Goal: Information Seeking & Learning: Check status

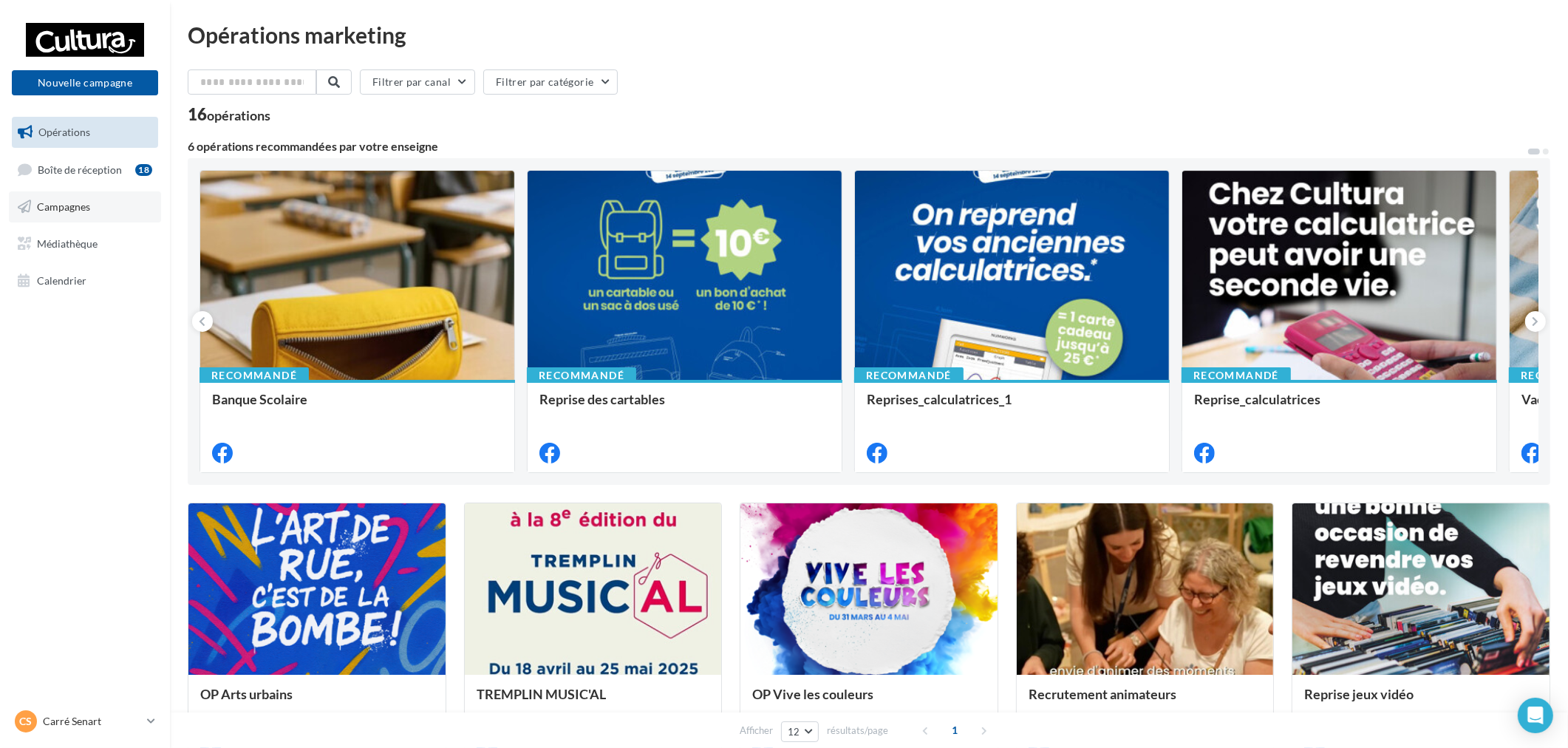
click at [121, 208] on link "Campagnes" at bounding box center [85, 207] width 152 height 31
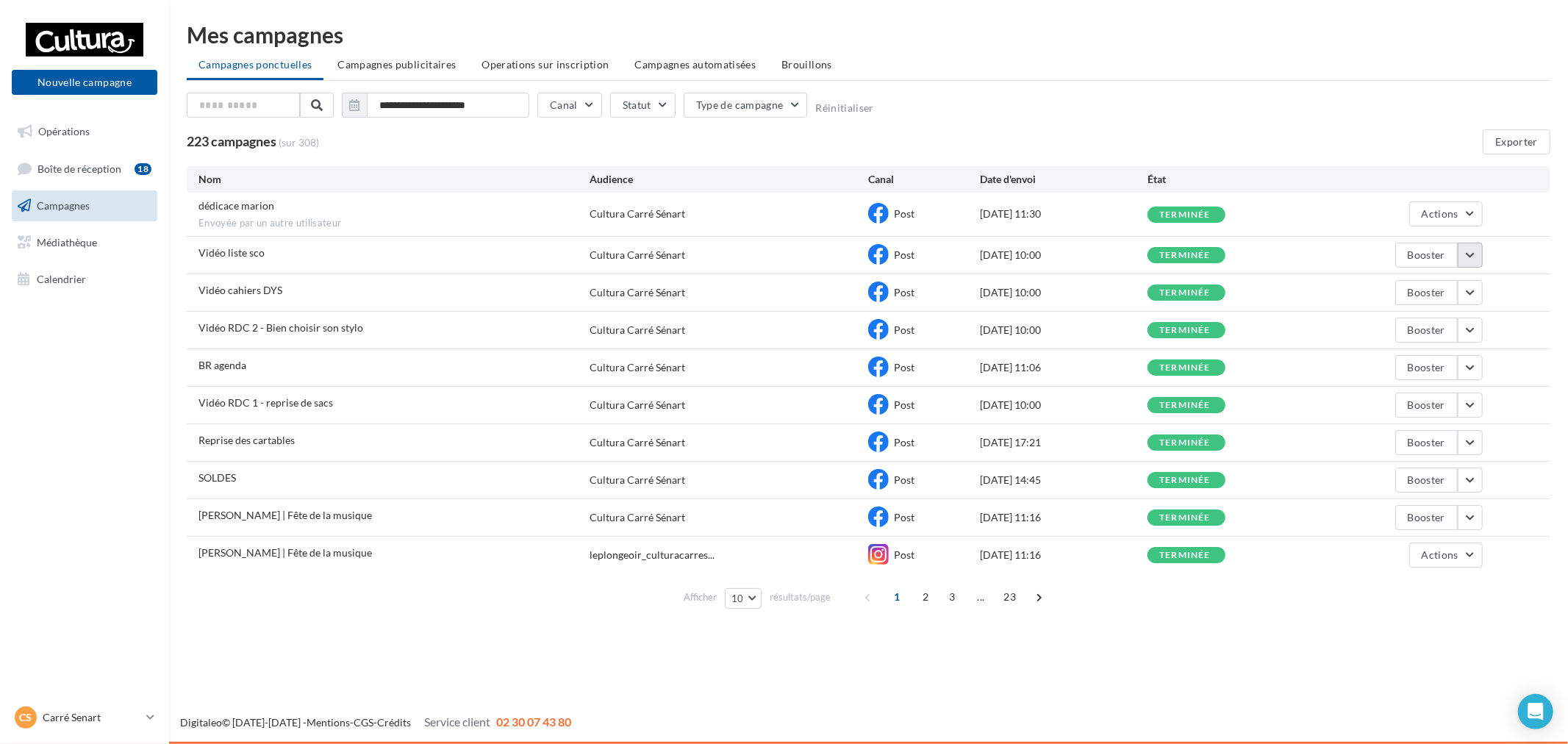
click at [1472, 254] on button "button" at bounding box center [1470, 255] width 25 height 25
click at [1417, 292] on button "Voir les résultats" at bounding box center [1409, 289] width 147 height 38
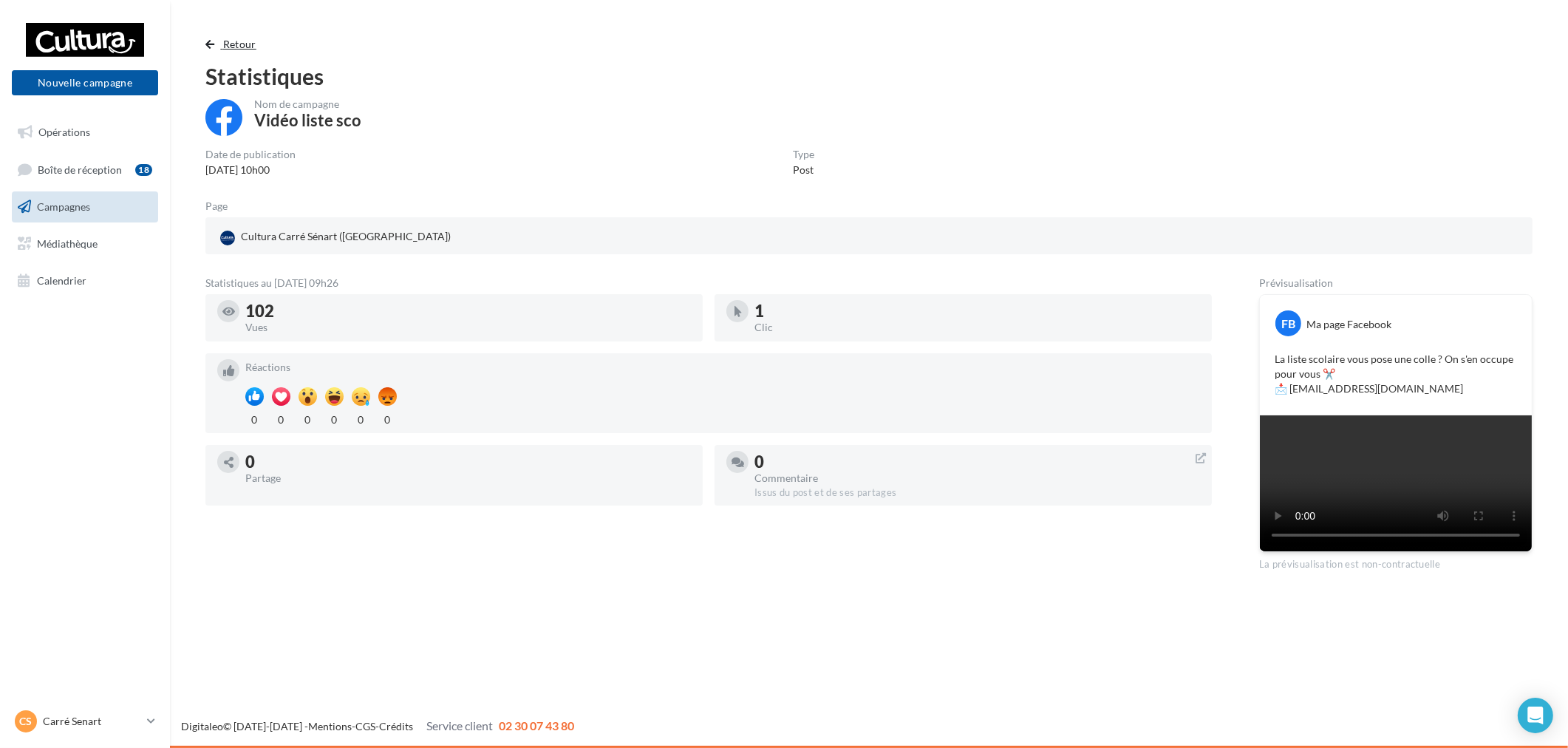
click at [234, 49] on span "Retour" at bounding box center [239, 44] width 33 height 13
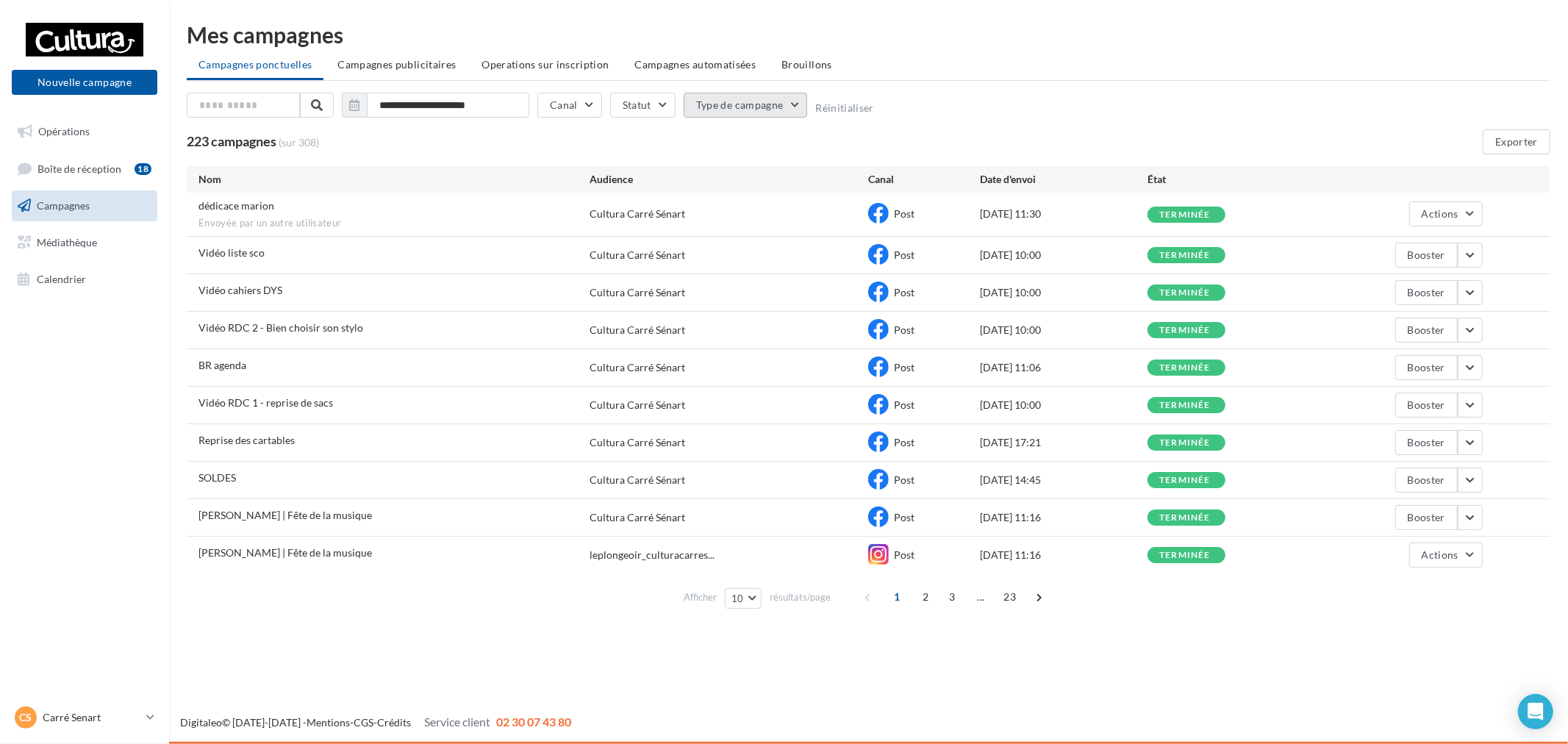
click at [748, 101] on button "Type de campagne" at bounding box center [746, 105] width 125 height 25
click at [777, 101] on button "Type de campagne" at bounding box center [746, 105] width 125 height 25
click at [962, 99] on div "**********" at bounding box center [869, 108] width 1363 height 31
click at [449, 74] on li "Campagnes publicitaires" at bounding box center [396, 65] width 141 height 27
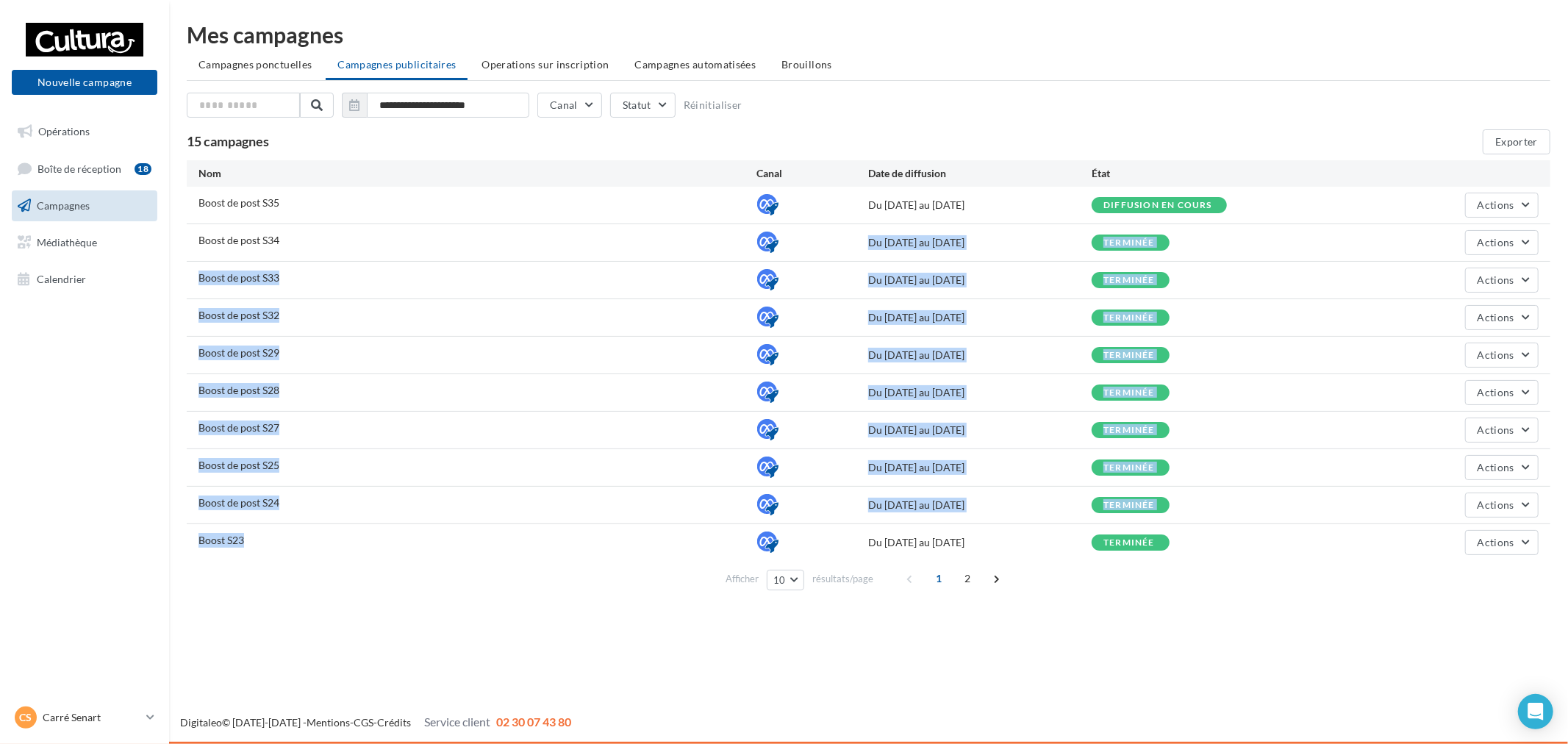
drag, startPoint x: 271, startPoint y: 247, endPoint x: 356, endPoint y: 546, distance: 310.8
click at [353, 546] on div "Boost de post S35 Du 26/08/2025 au 31/08/2025 Diffusion en cours Actions Boost …" at bounding box center [869, 374] width 1363 height 374
click at [508, 514] on div "Boost de post S24 Du 14/06/2025 au 19/06/2025 terminée Actions" at bounding box center [869, 505] width 1363 height 36
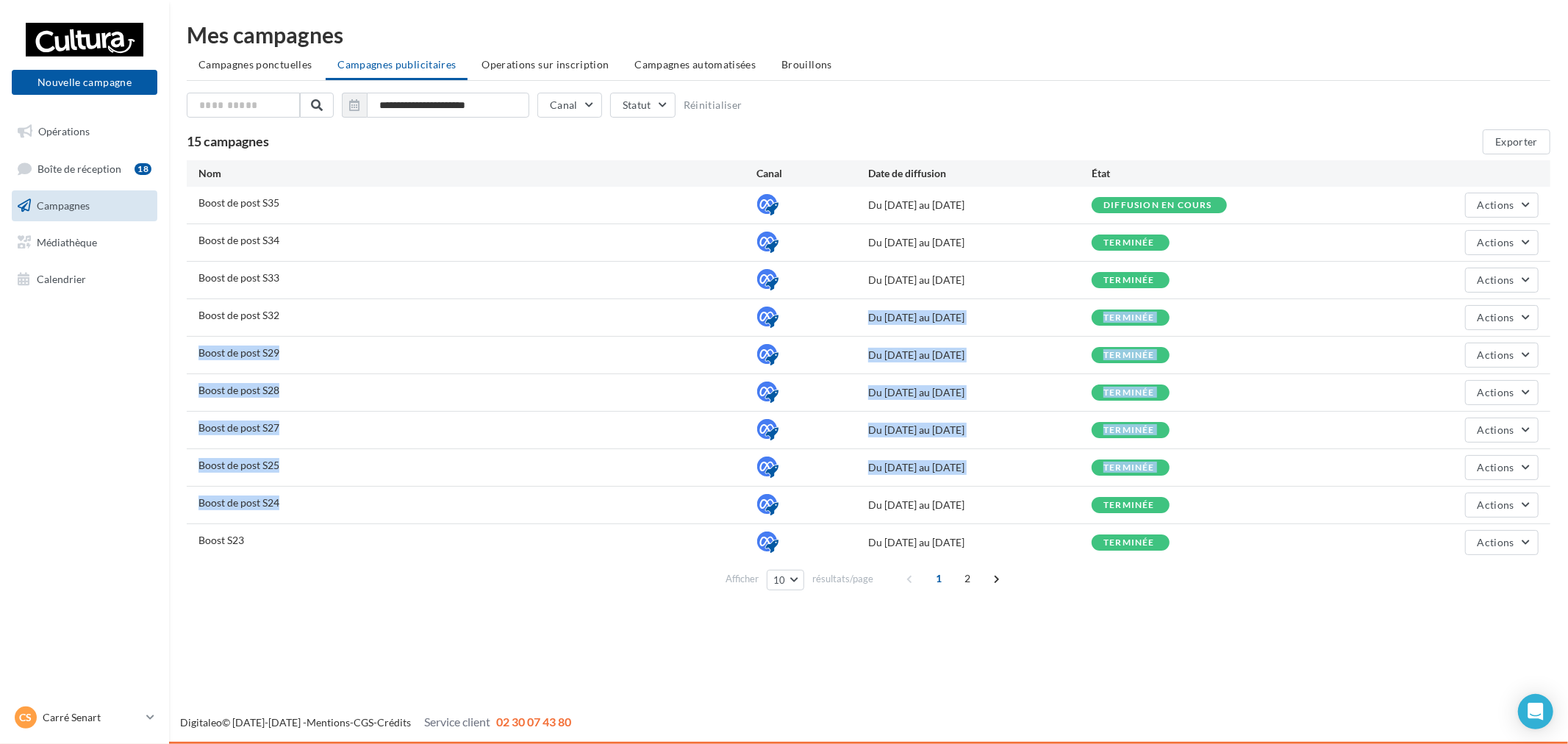
drag, startPoint x: 446, startPoint y: 522, endPoint x: 441, endPoint y: 285, distance: 237.1
click at [441, 291] on div "Boost de post S35 Du 26/08/2025 au 31/08/2025 Diffusion en cours Actions Boost …" at bounding box center [869, 374] width 1363 height 374
click at [603, 400] on div "Boost de post S28" at bounding box center [478, 392] width 559 height 19
click at [610, 476] on div "Boost de post S25 Du 18/06/2025 au 23/06/2025 terminée Actions" at bounding box center [869, 467] width 1363 height 36
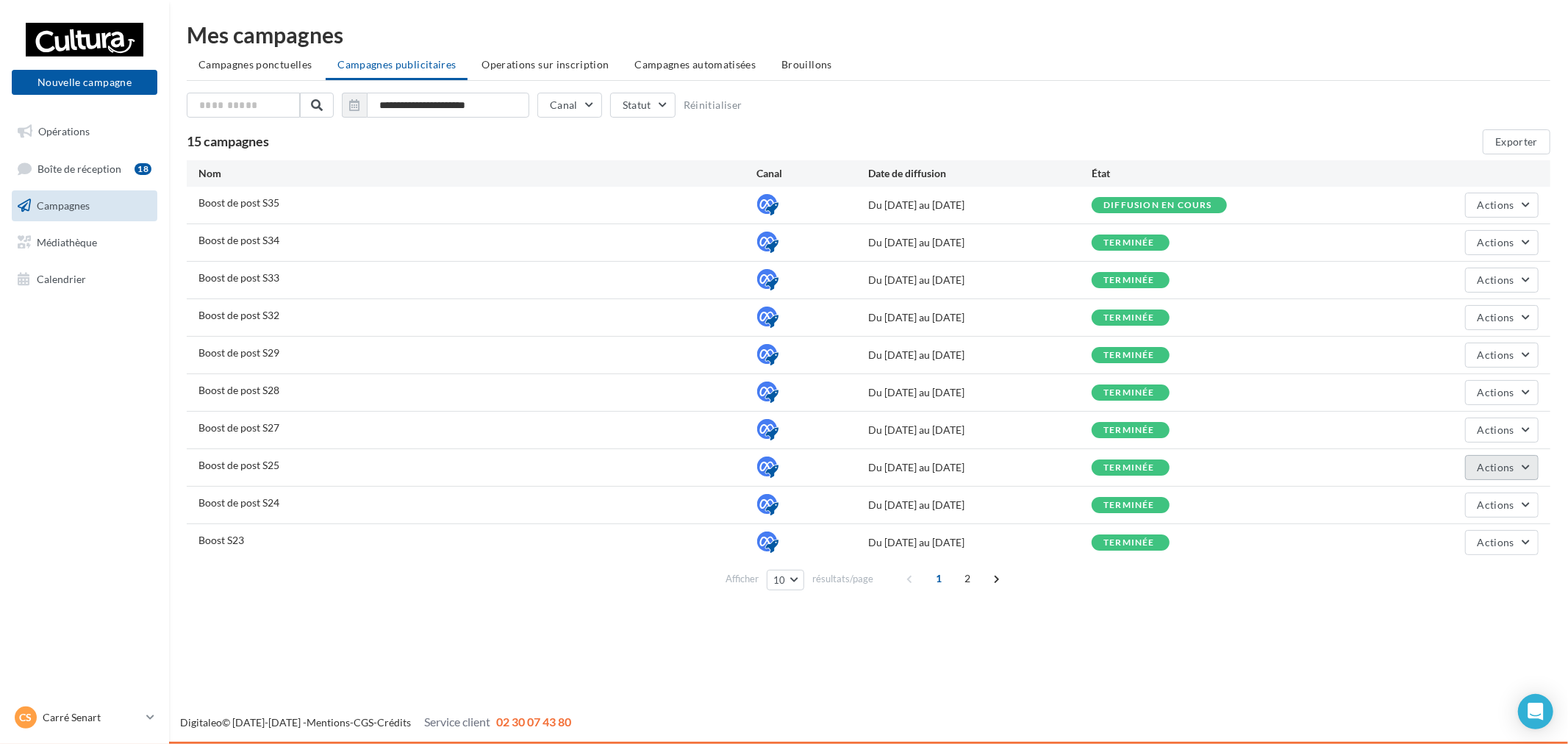
click at [1509, 464] on span "Actions" at bounding box center [1495, 467] width 36 height 12
click at [1512, 142] on button "Exporter" at bounding box center [1516, 142] width 68 height 25
click at [1487, 202] on span "Actions" at bounding box center [1495, 205] width 36 height 12
click at [1485, 281] on button "Voir les résultats" at bounding box center [1465, 278] width 147 height 38
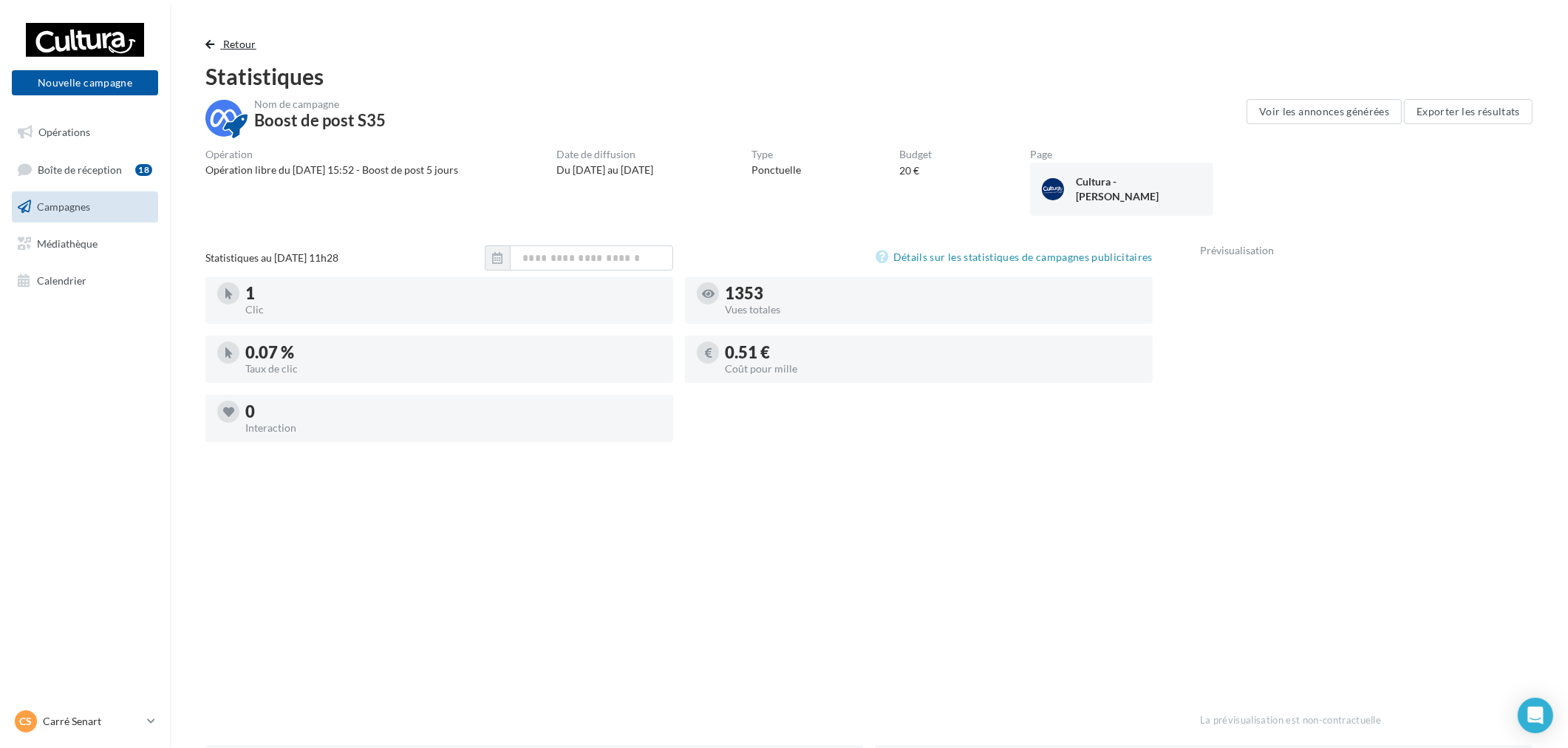
click at [238, 41] on span "Retour" at bounding box center [239, 44] width 33 height 13
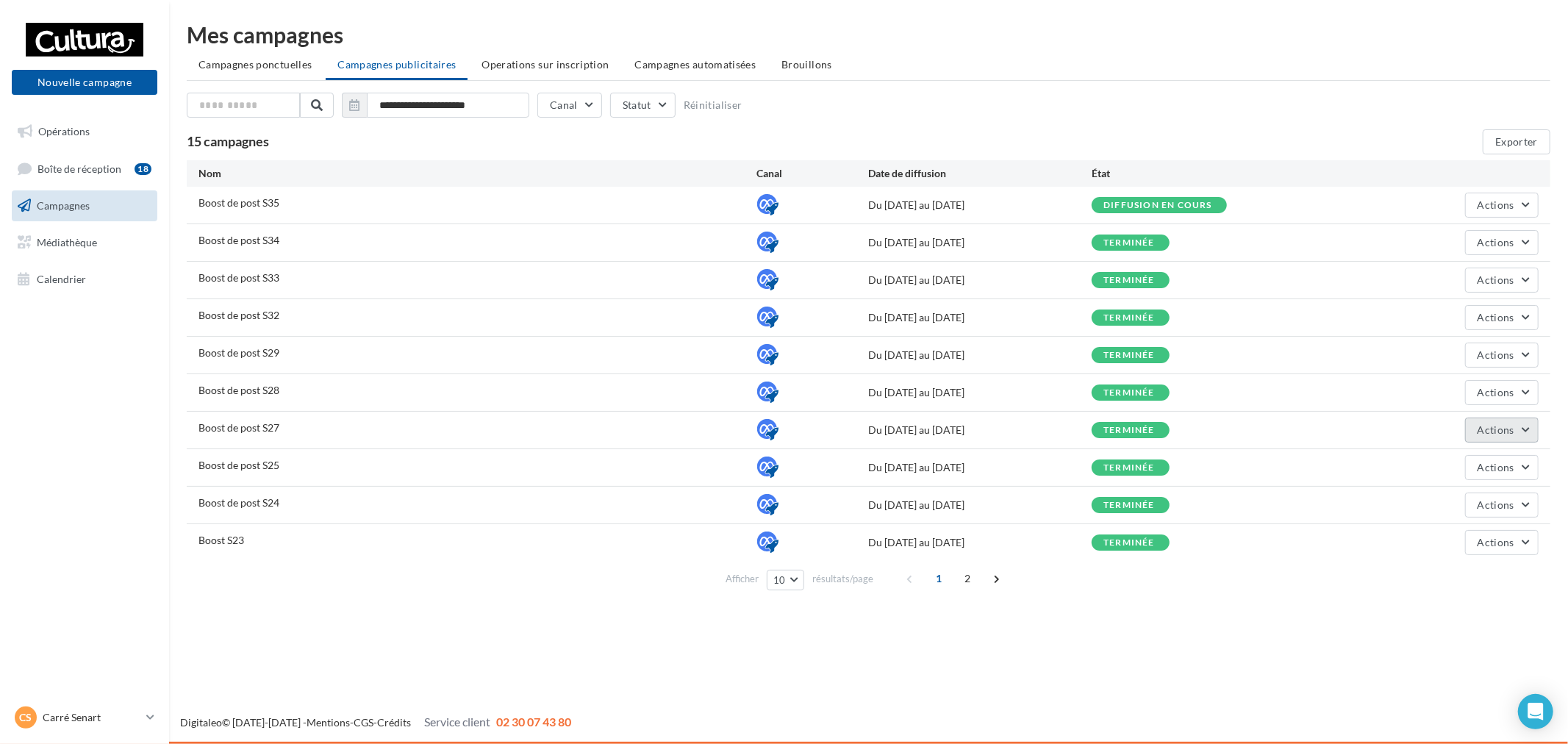
click at [1501, 430] on span "Actions" at bounding box center [1495, 430] width 36 height 12
click at [1472, 498] on button "Voir les résultats" at bounding box center [1465, 503] width 147 height 38
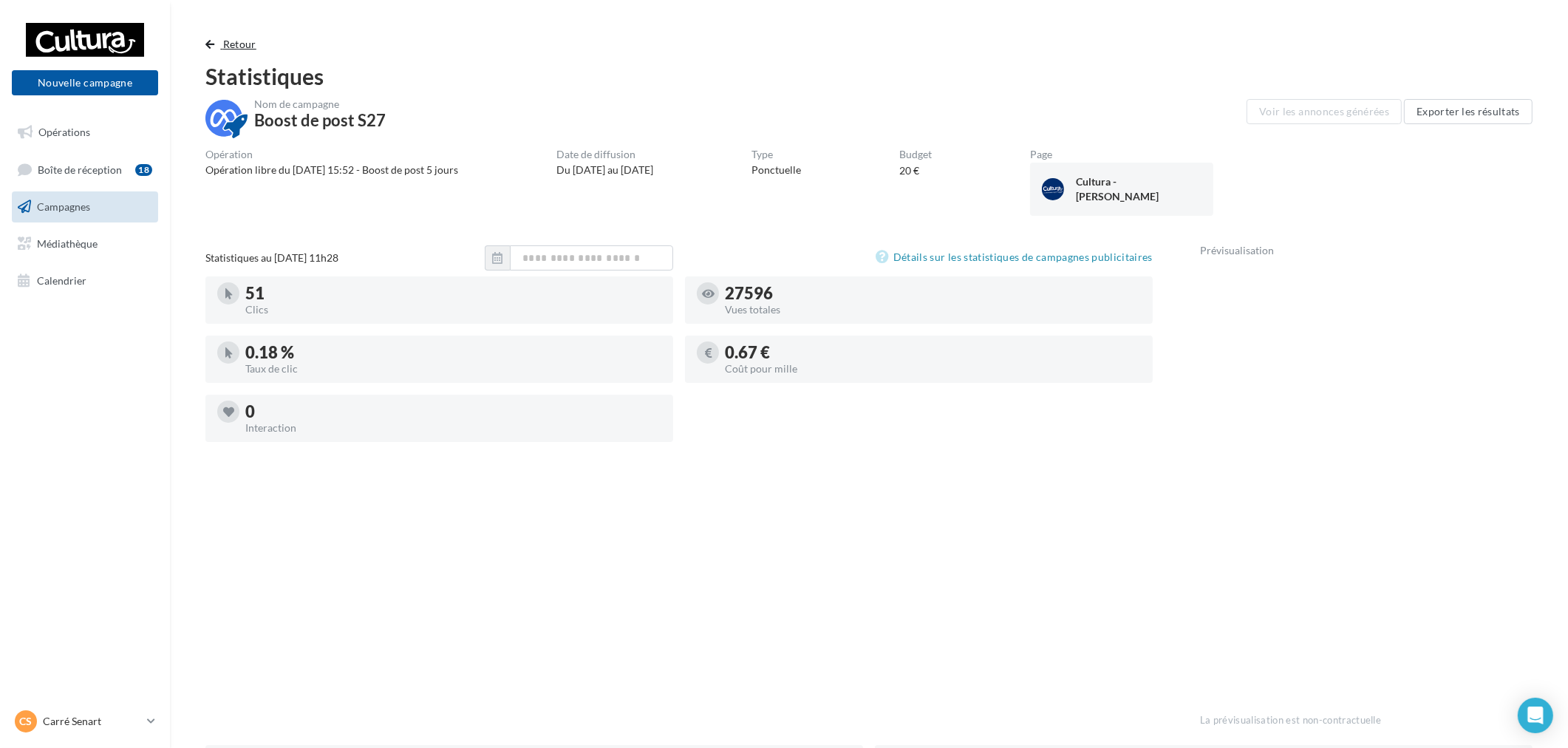
click at [216, 47] on button "Retour" at bounding box center [234, 45] width 57 height 18
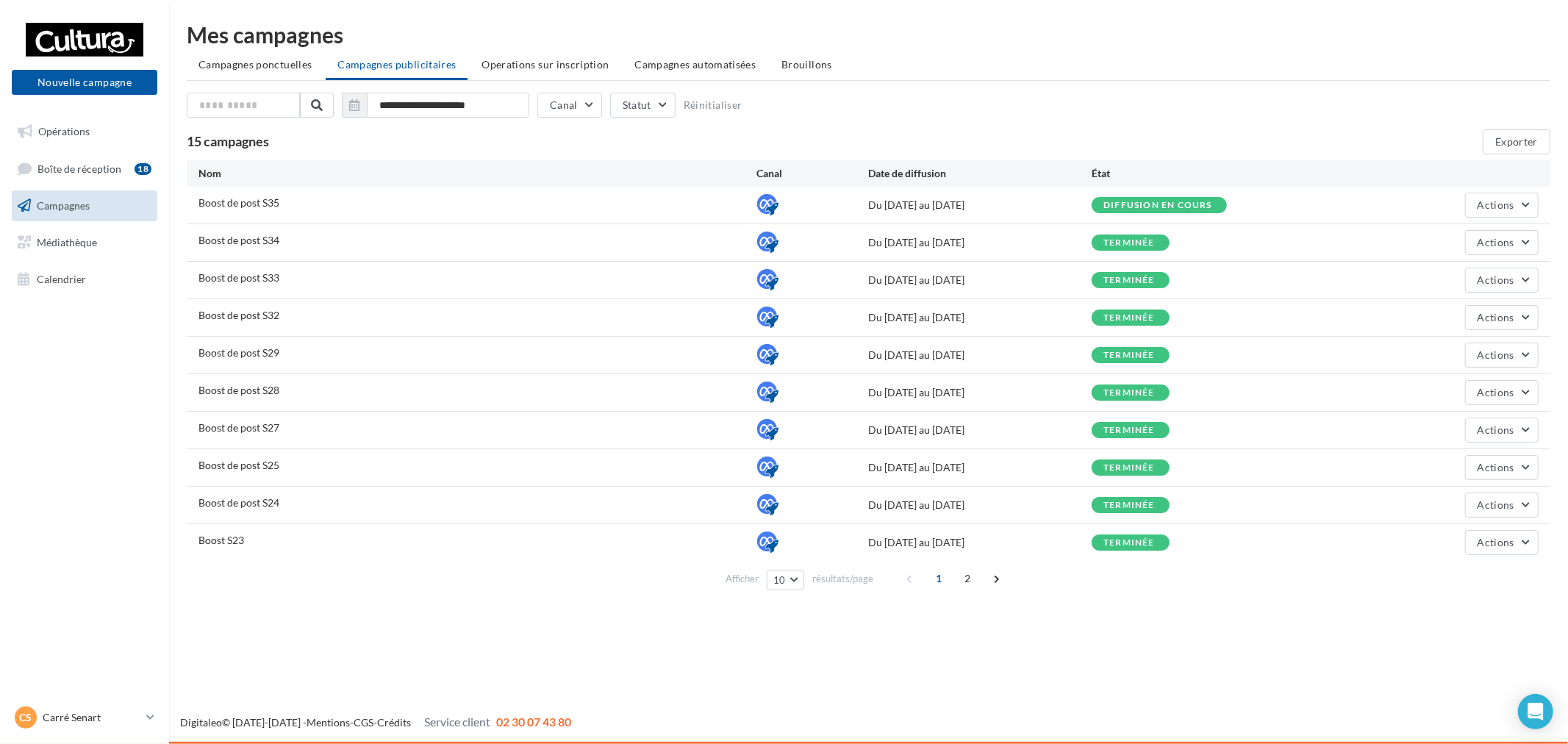
click at [1539, 387] on div "Boost de post S28 Du 10/07/2025 au 15/07/2025 terminée Actions" at bounding box center [869, 392] width 1363 height 36
click at [1499, 400] on button "Actions" at bounding box center [1501, 392] width 74 height 25
click at [1434, 427] on span "Éditer" at bounding box center [1465, 426] width 147 height 38
click at [1513, 391] on span "Actions" at bounding box center [1495, 392] width 36 height 12
click at [1486, 467] on button "Voir les résultats" at bounding box center [1465, 465] width 147 height 38
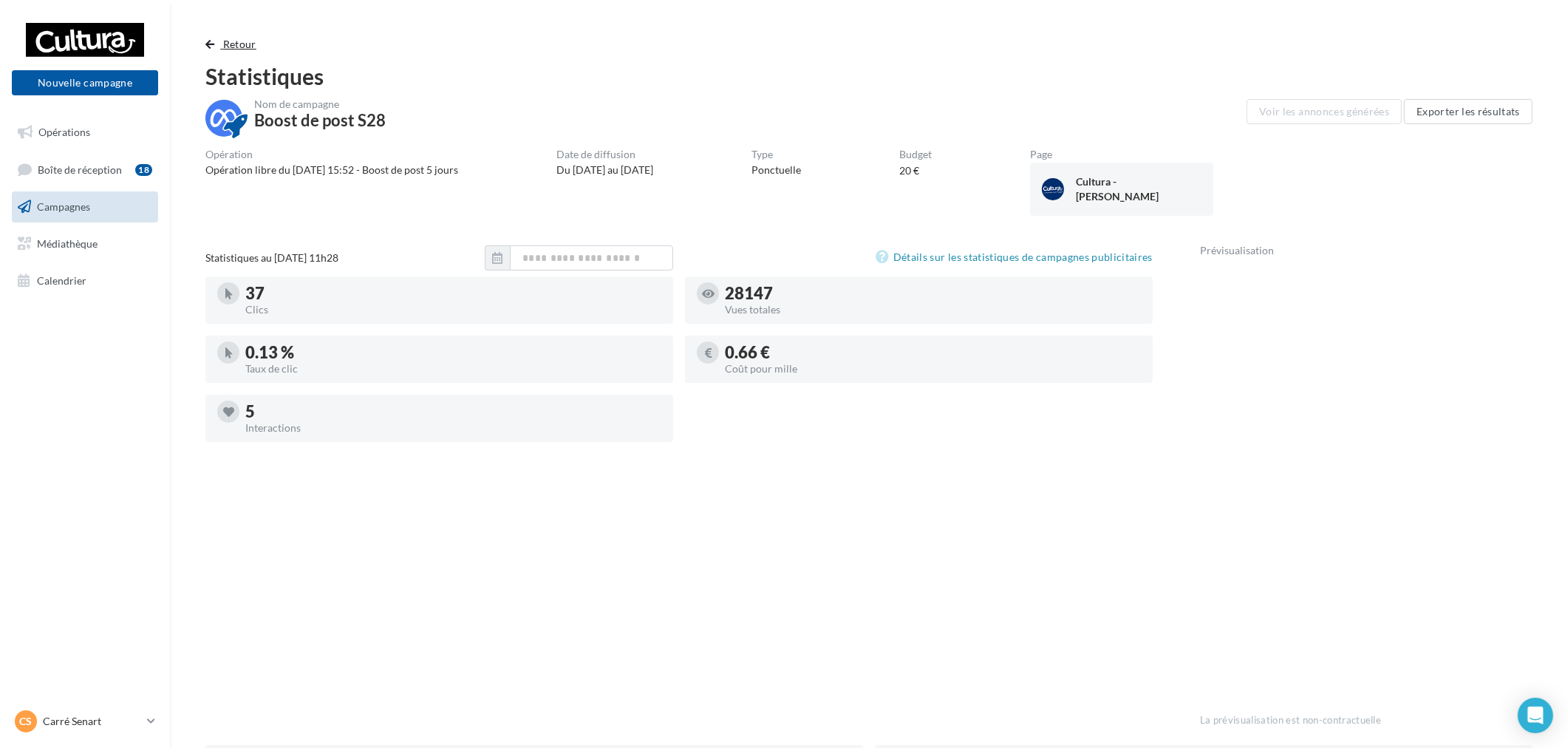
click at [235, 49] on button "Retour" at bounding box center [234, 45] width 57 height 18
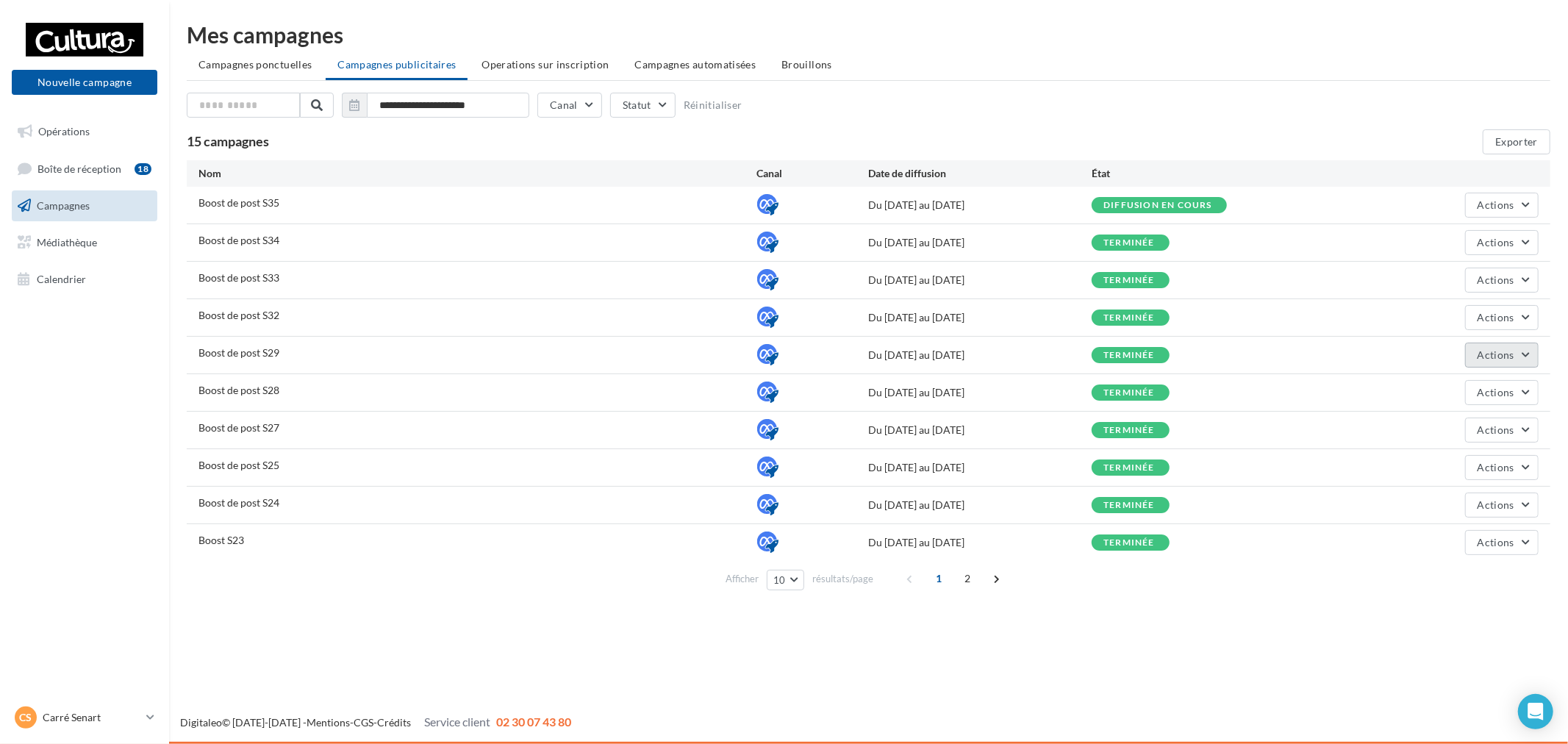
click at [1486, 364] on button "Actions" at bounding box center [1501, 355] width 74 height 25
click at [1467, 433] on button "Voir les résultats" at bounding box center [1465, 427] width 147 height 38
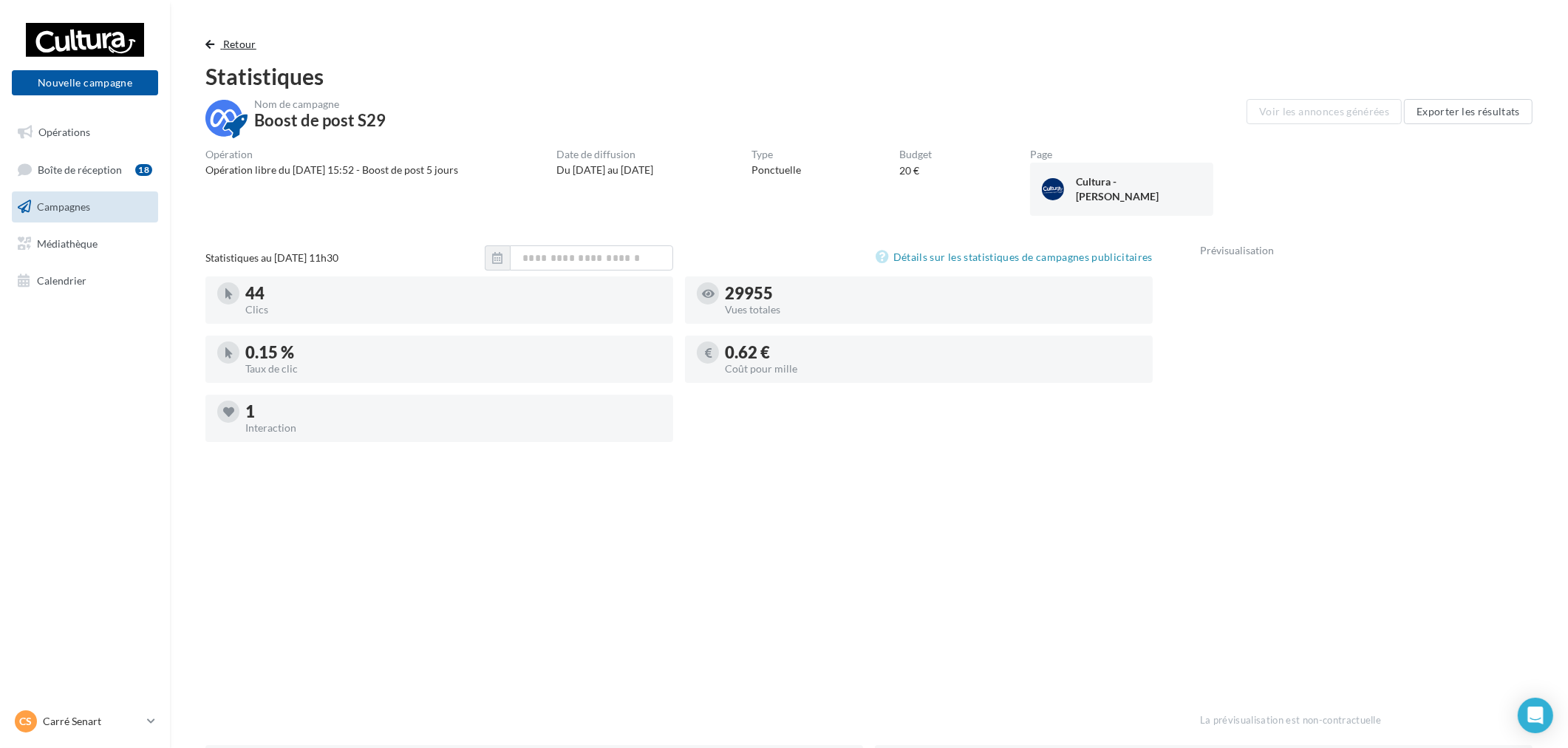
click at [226, 45] on span "Retour" at bounding box center [239, 44] width 33 height 13
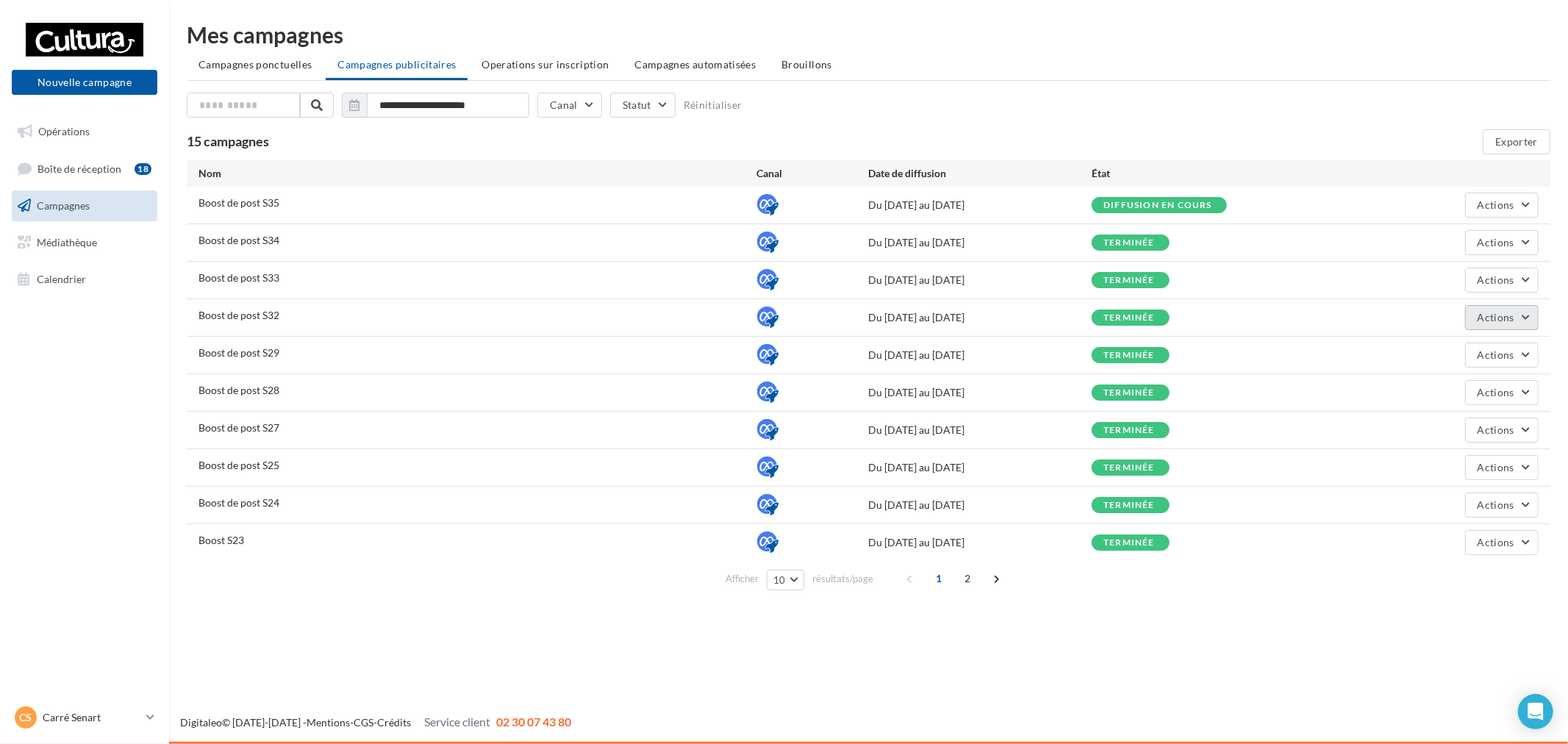
click at [1503, 314] on span "Actions" at bounding box center [1495, 317] width 36 height 12
click at [1448, 387] on button "Voir les résultats" at bounding box center [1465, 390] width 147 height 38
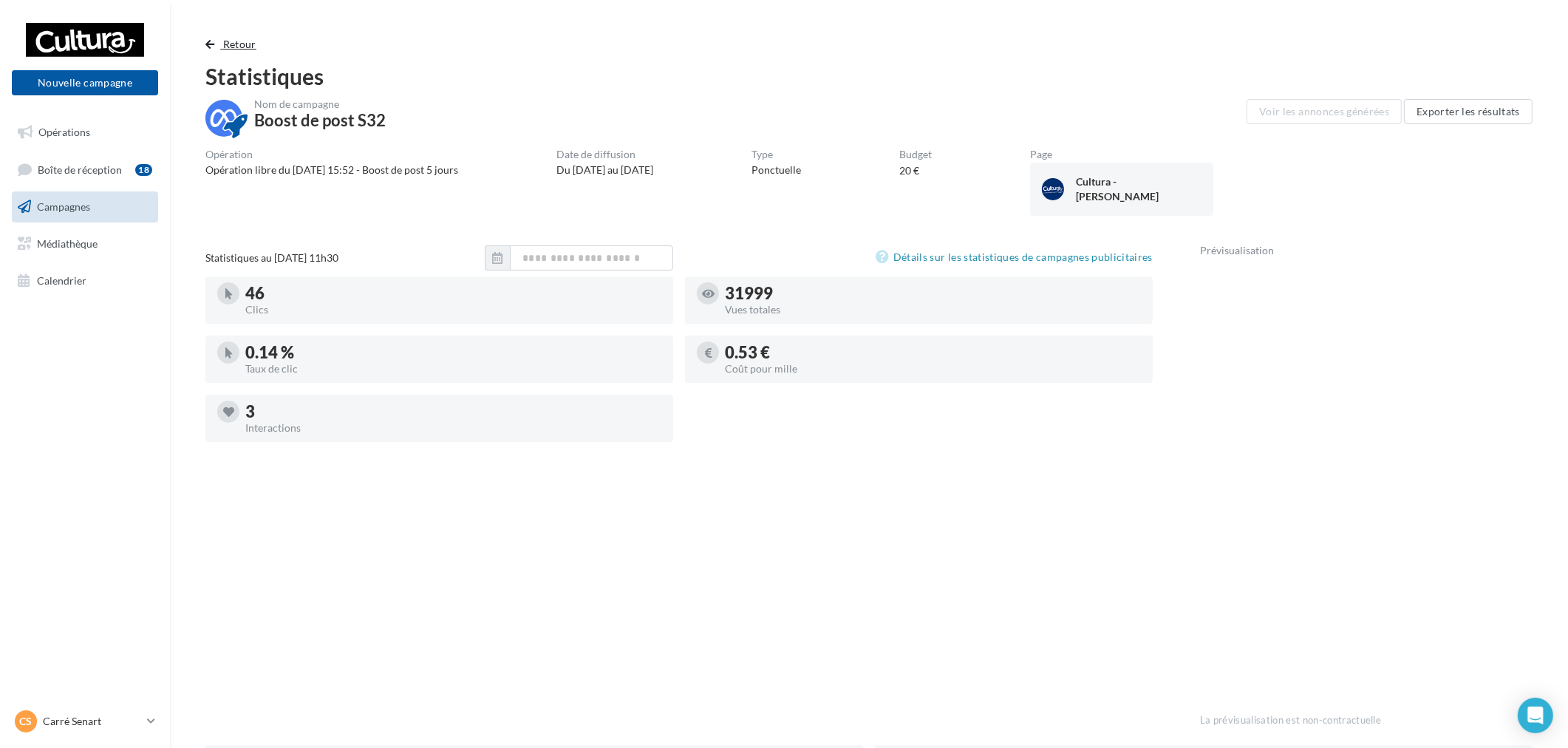
click at [245, 42] on span "Retour" at bounding box center [239, 44] width 33 height 13
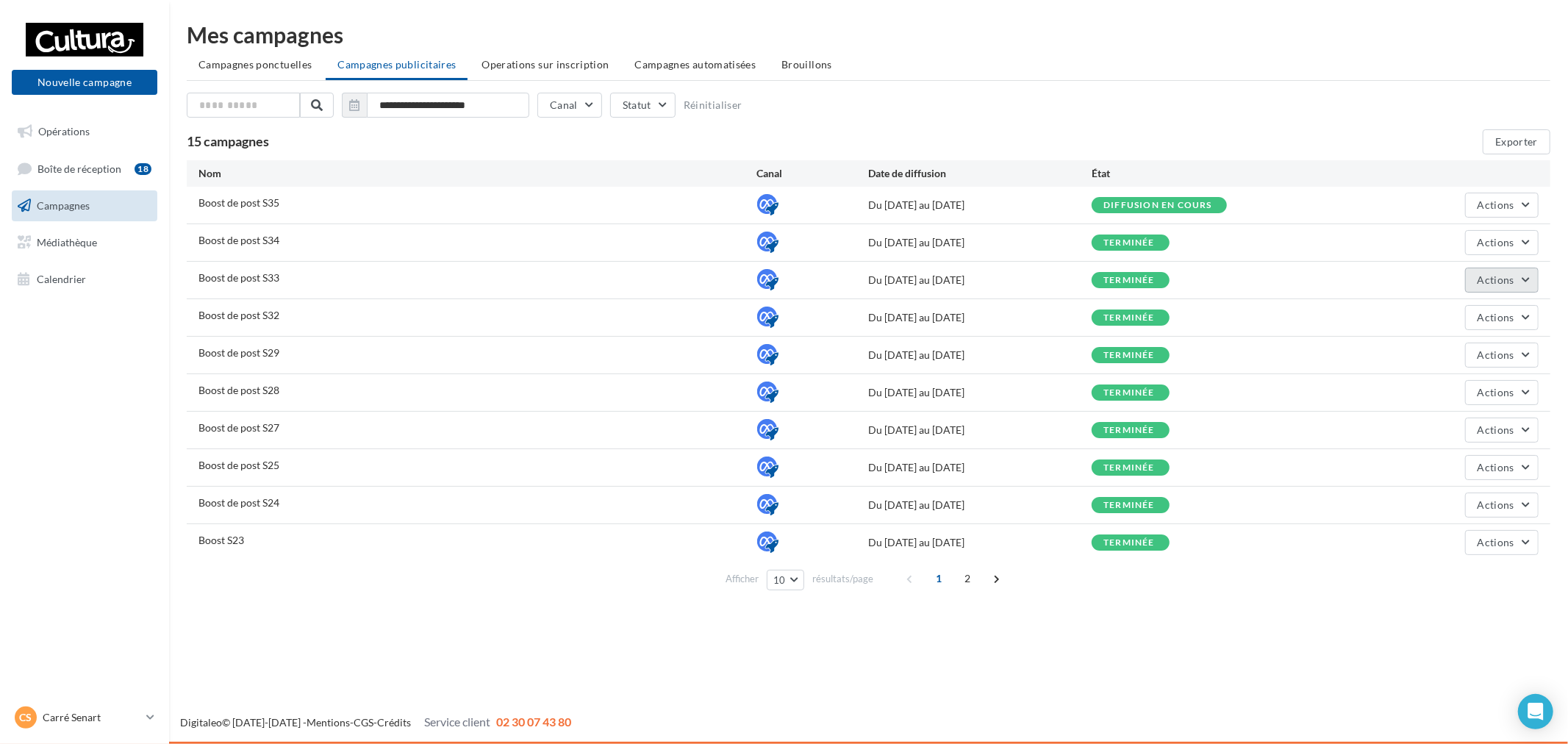
click at [1503, 274] on span "Actions" at bounding box center [1495, 279] width 36 height 12
click at [1463, 354] on button "Voir les résultats" at bounding box center [1465, 352] width 147 height 38
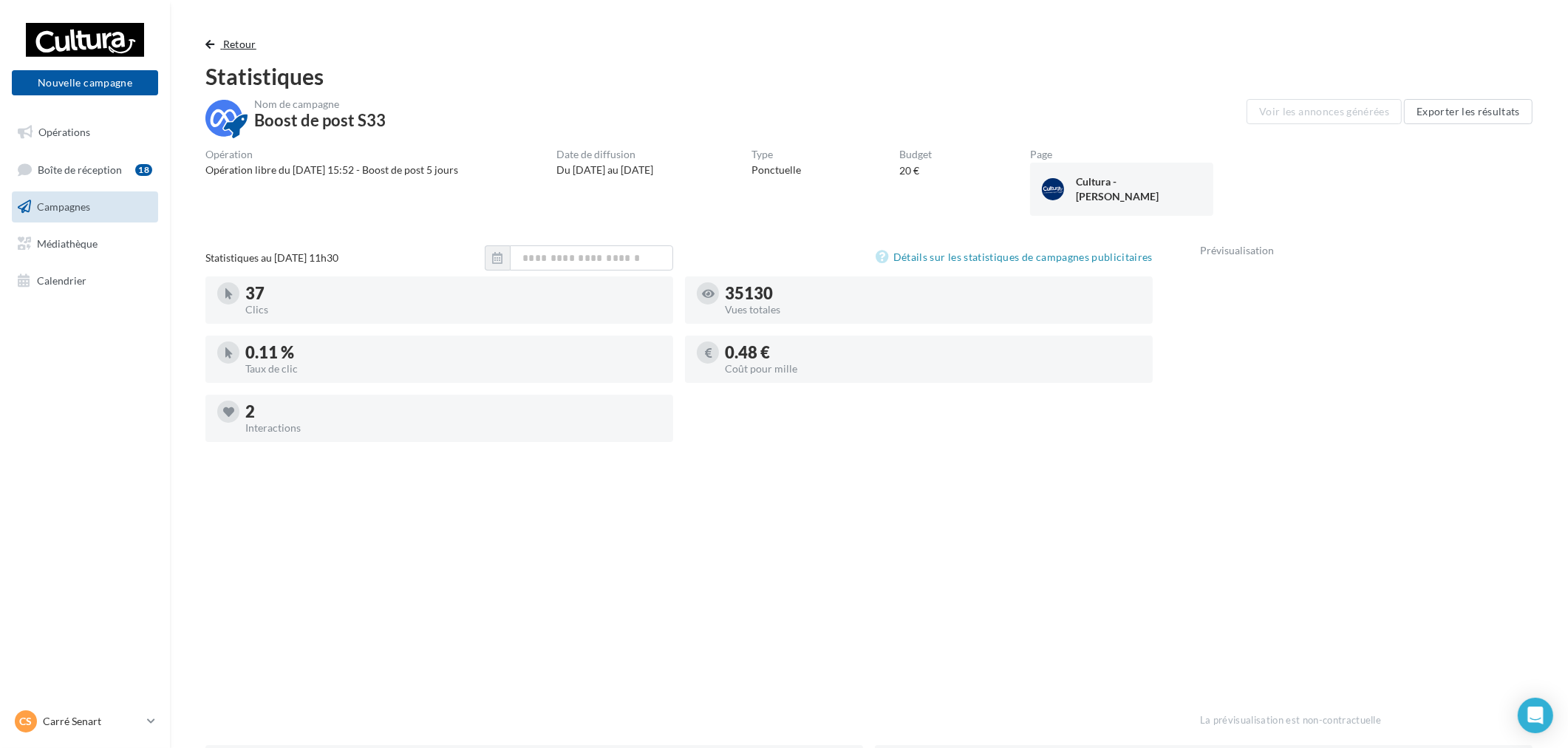
click at [226, 42] on span "Retour" at bounding box center [239, 44] width 33 height 13
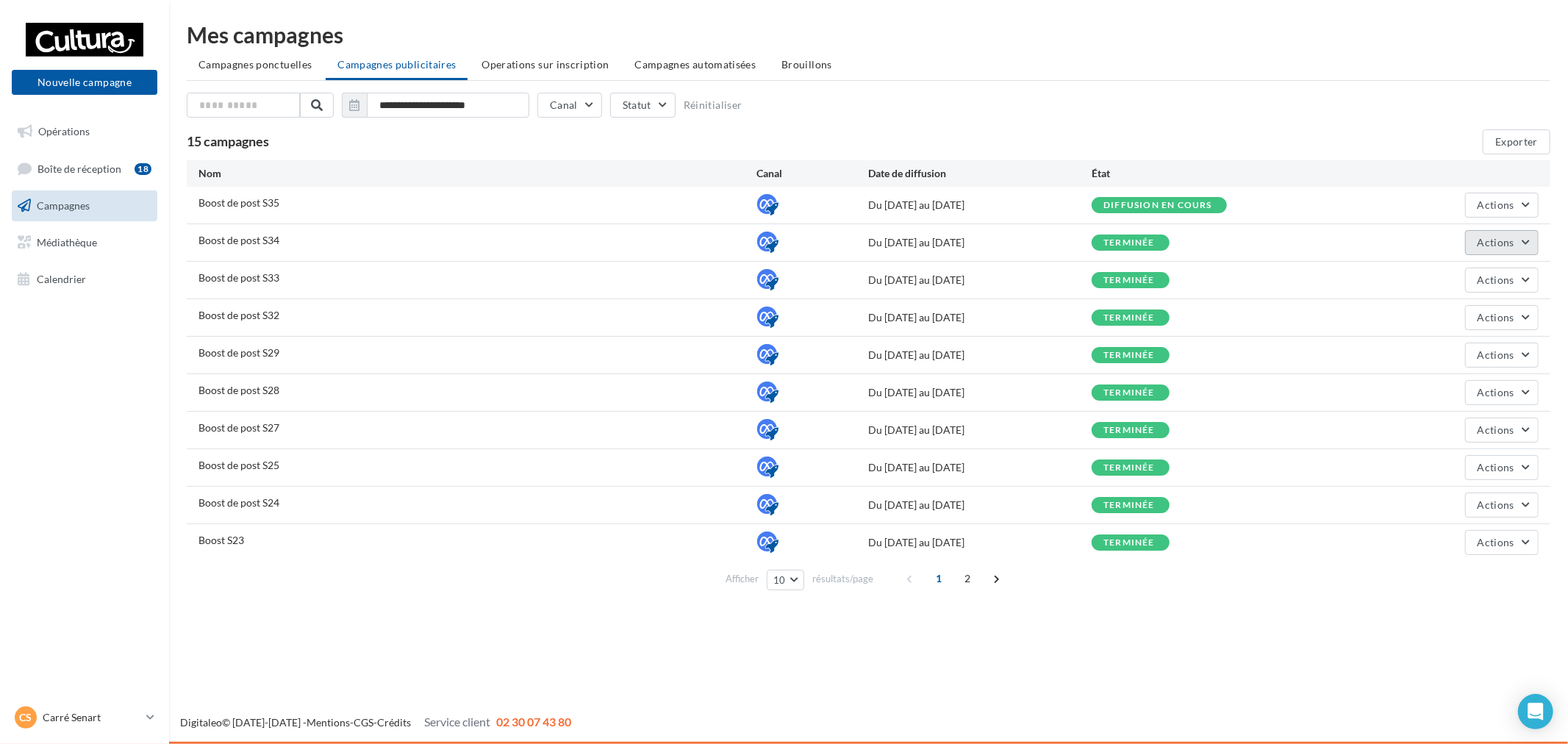
click at [1498, 243] on span "Actions" at bounding box center [1495, 242] width 36 height 12
click at [1480, 265] on span "Éditer" at bounding box center [1465, 277] width 147 height 38
click at [1506, 245] on span "Actions" at bounding box center [1495, 242] width 36 height 12
click at [1502, 313] on button "Voir les résultats" at bounding box center [1465, 315] width 147 height 38
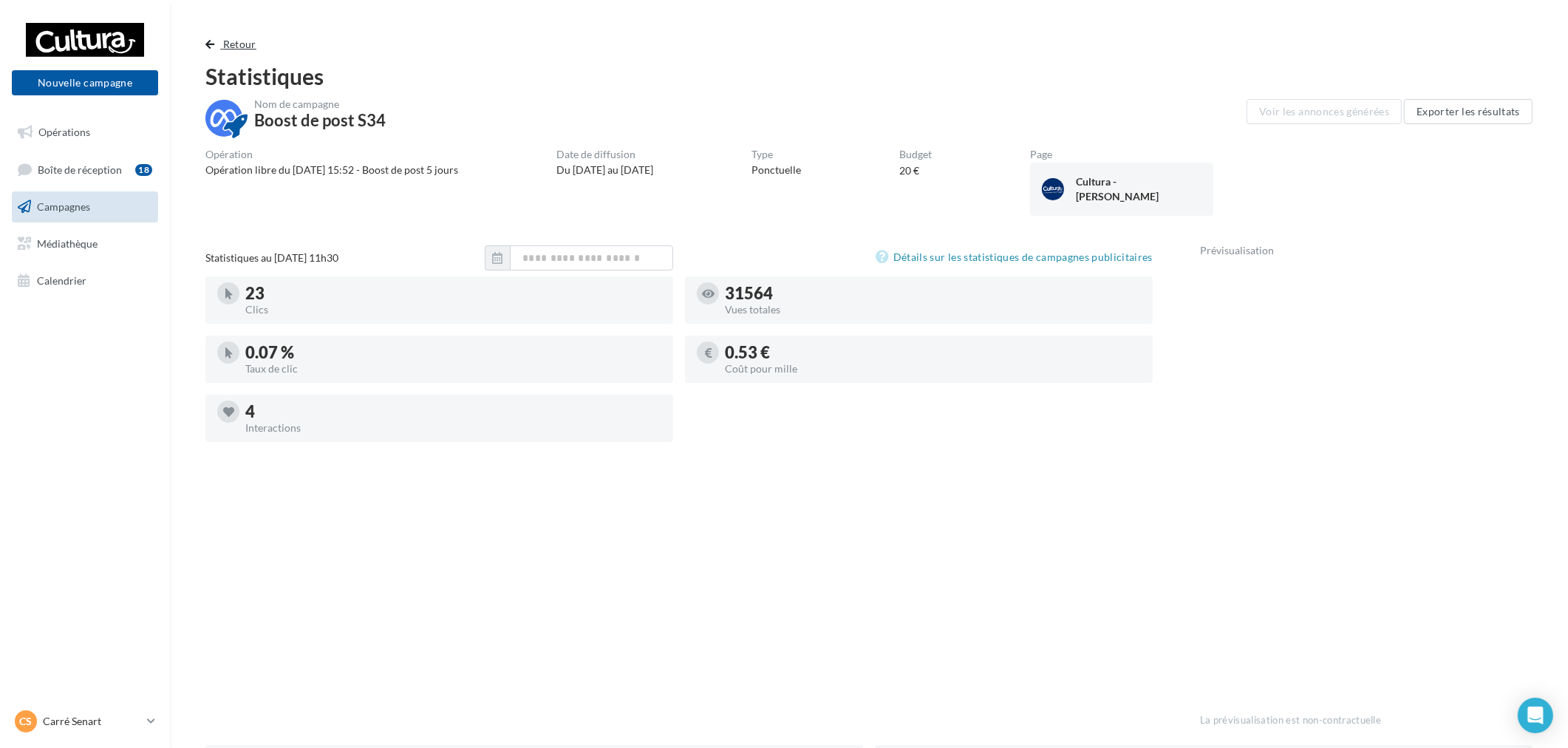
drag, startPoint x: 225, startPoint y: 37, endPoint x: 743, endPoint y: 374, distance: 618.0
click at [702, 338] on div "Retour Statistiques Nom de campagne Boost de post S34 Voir les annonces générée…" at bounding box center [869, 599] width 1362 height 1128
click at [229, 49] on button "Retour" at bounding box center [234, 45] width 57 height 18
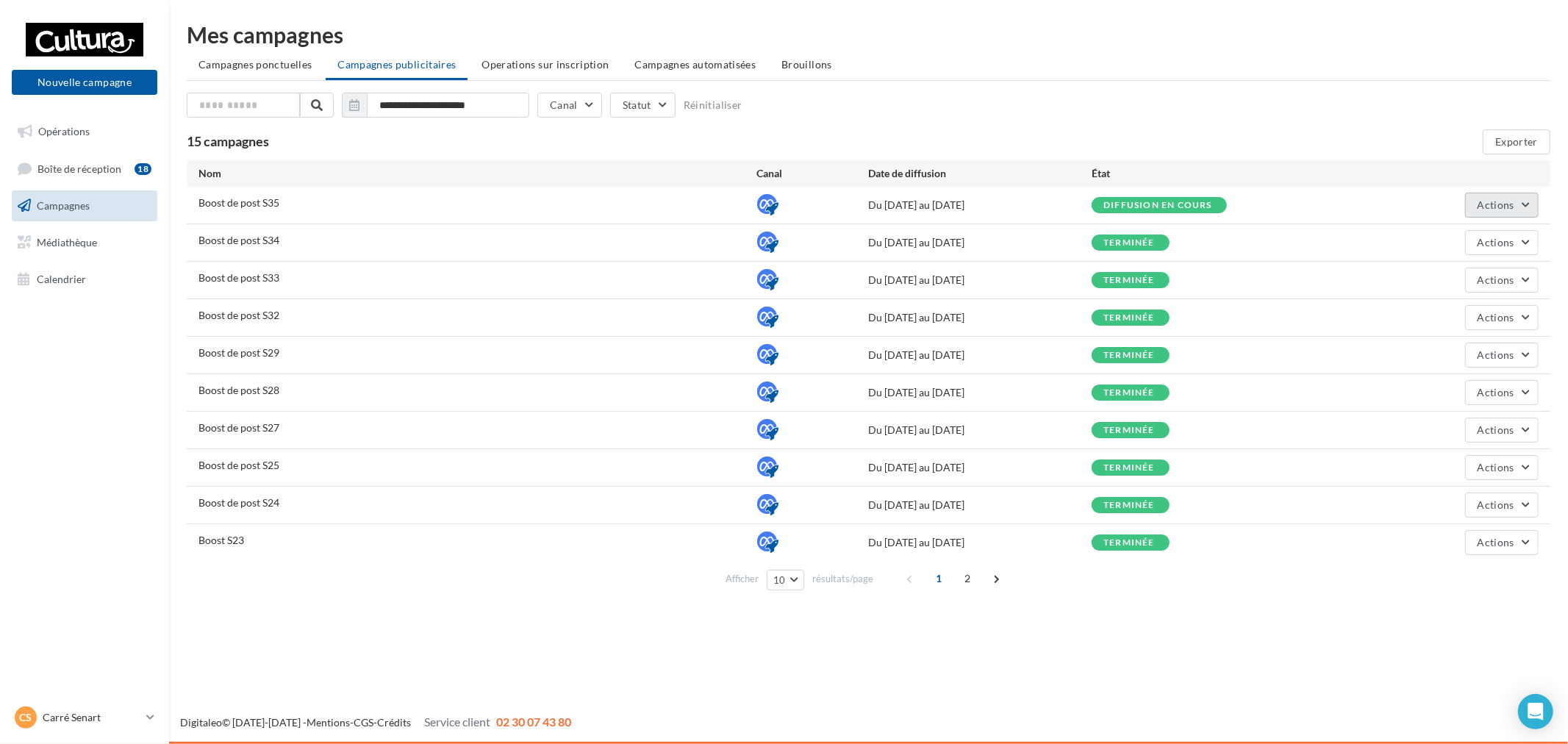
click at [1516, 209] on button "Actions" at bounding box center [1501, 205] width 74 height 25
click at [1300, 253] on div "Boost de post S34 Du 21/08/2025 au 26/08/2025 terminée Actions" at bounding box center [869, 242] width 1363 height 36
click at [1482, 245] on span "Actions" at bounding box center [1495, 242] width 36 height 12
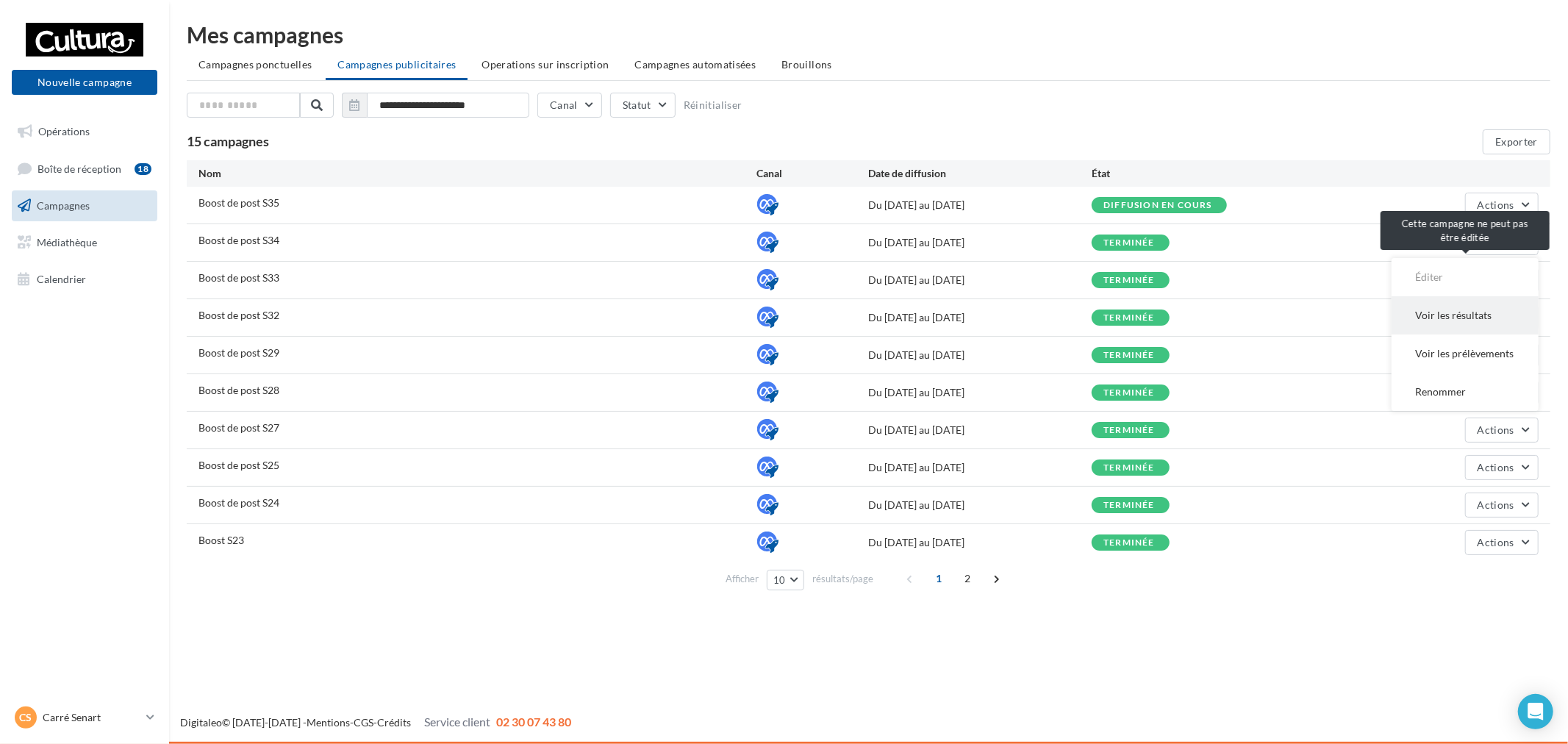
click at [1461, 314] on button "Voir les résultats" at bounding box center [1465, 315] width 147 height 38
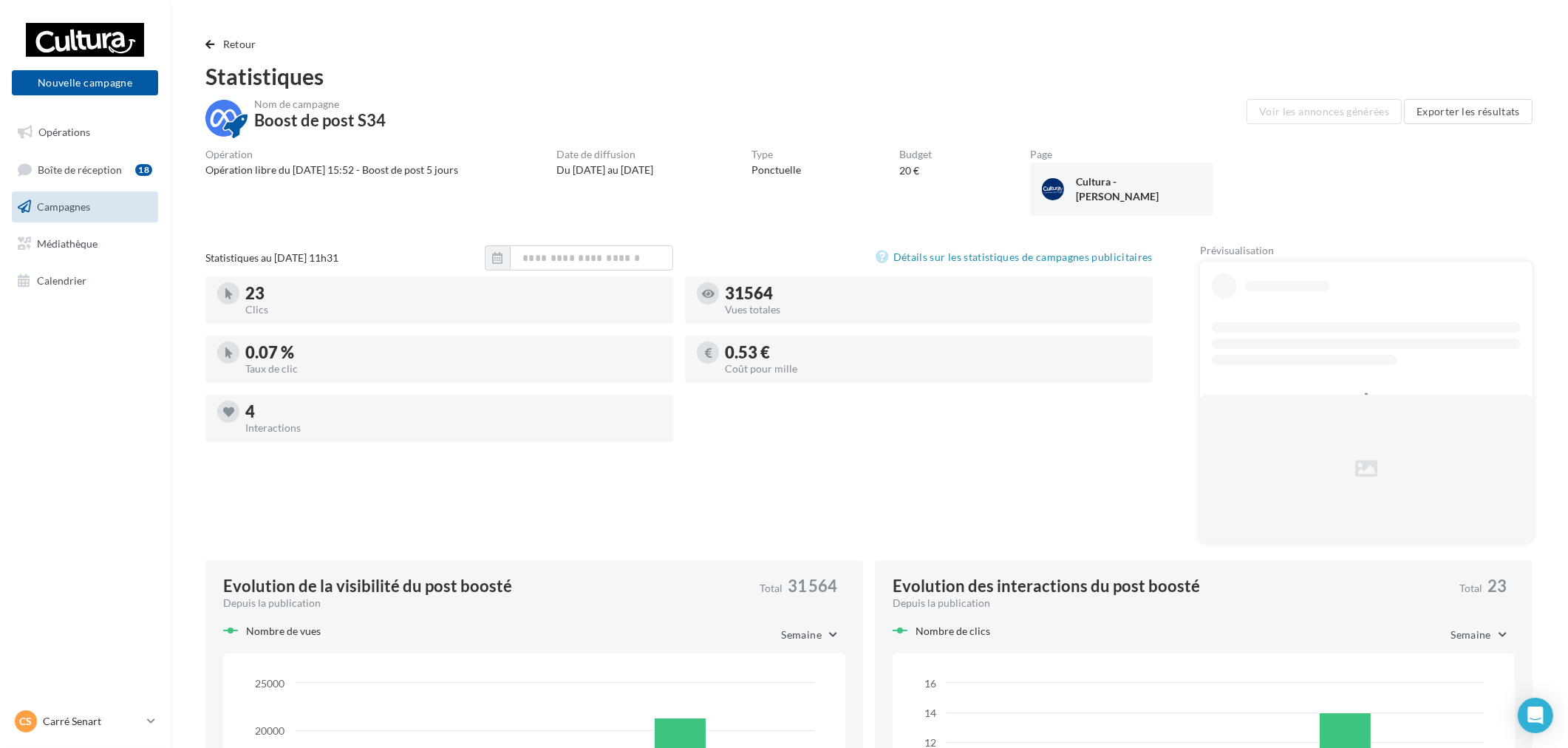
click at [306, 383] on div "0.07 % Taux de clic" at bounding box center [439, 359] width 468 height 47
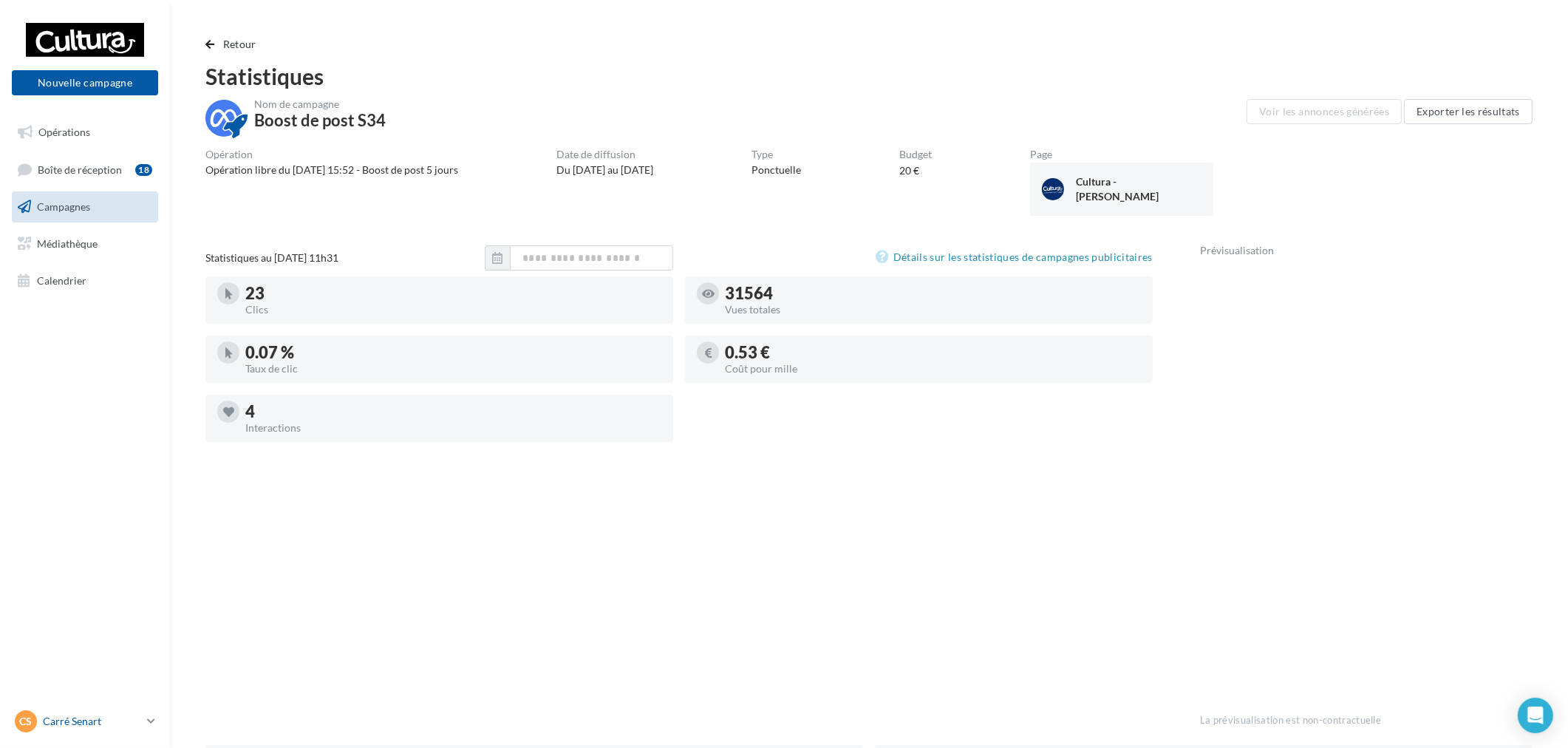
click at [151, 716] on icon at bounding box center [150, 721] width 8 height 13
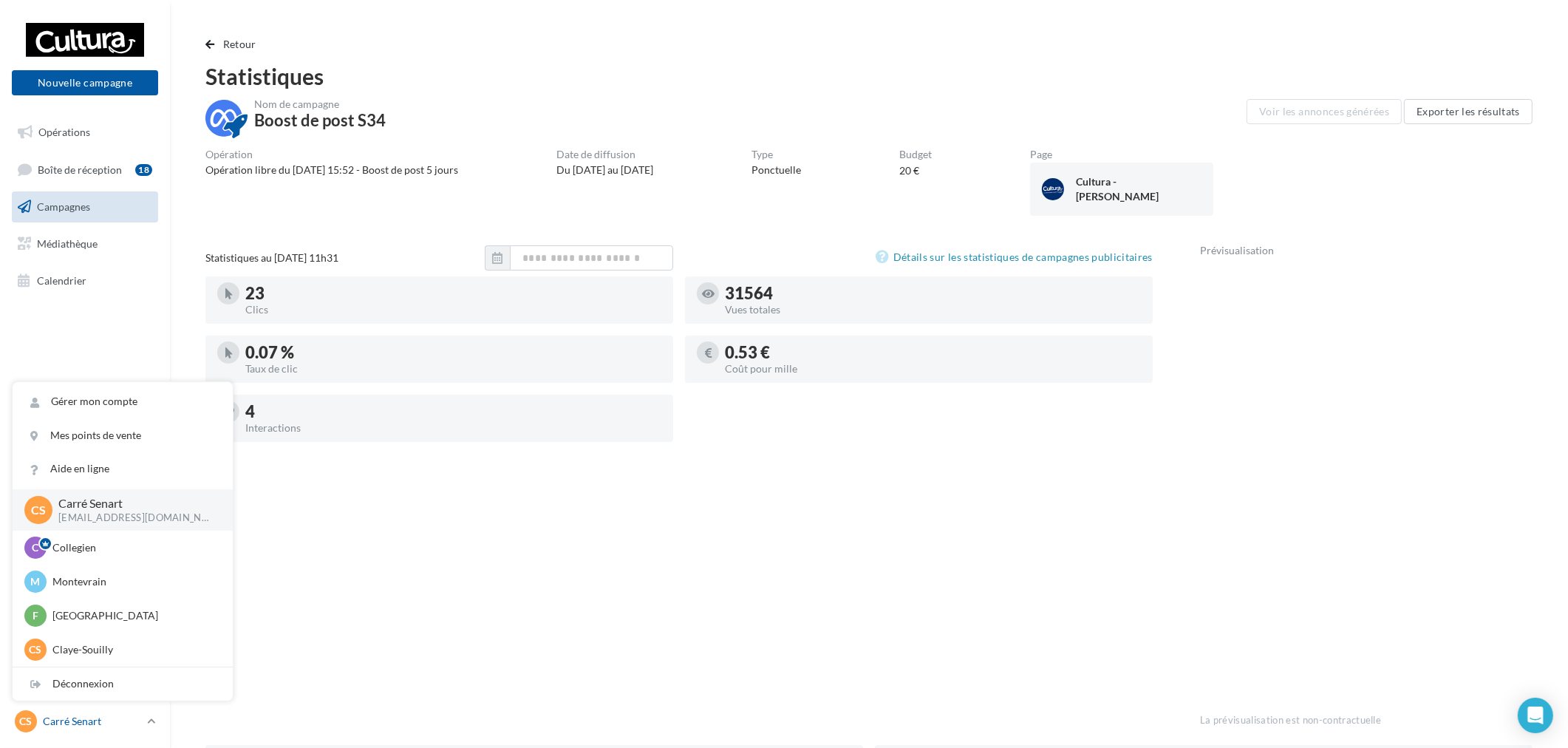
click at [121, 719] on p "Carré Senart" at bounding box center [92, 721] width 98 height 15
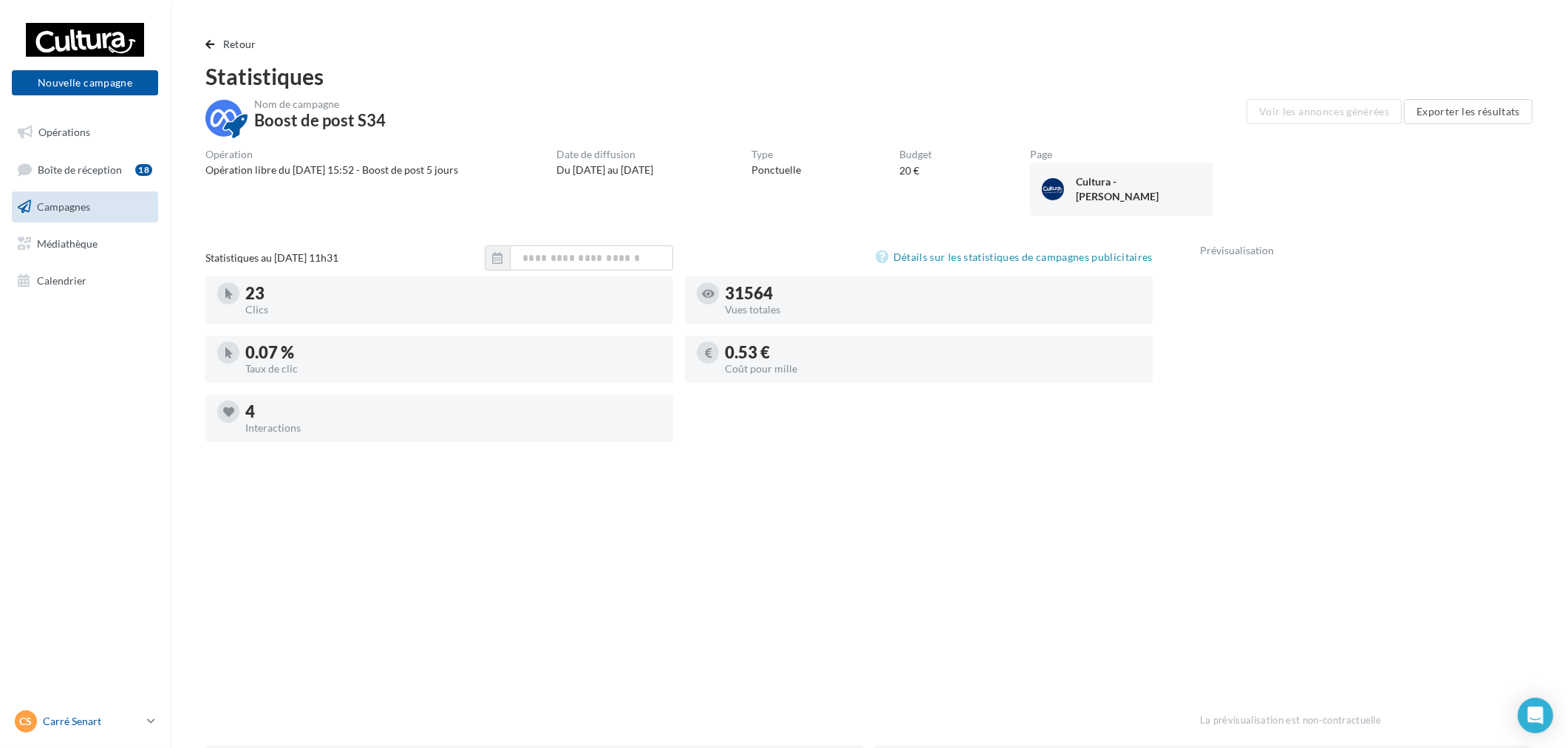
click at [115, 726] on p "Carré Senart" at bounding box center [92, 721] width 98 height 15
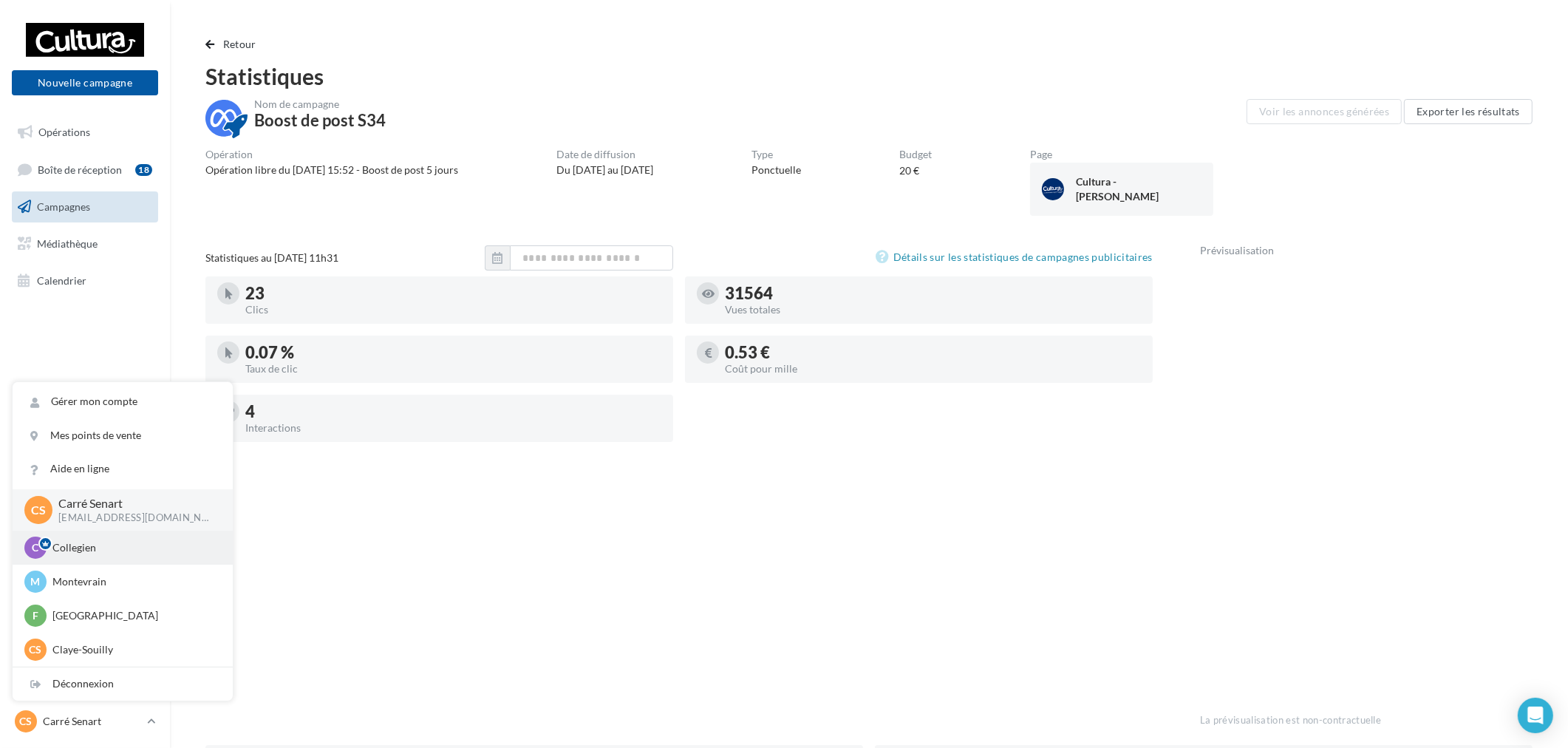
click at [89, 540] on p "Collegien" at bounding box center [134, 548] width 163 height 15
